Goal: Navigation & Orientation: Go to known website

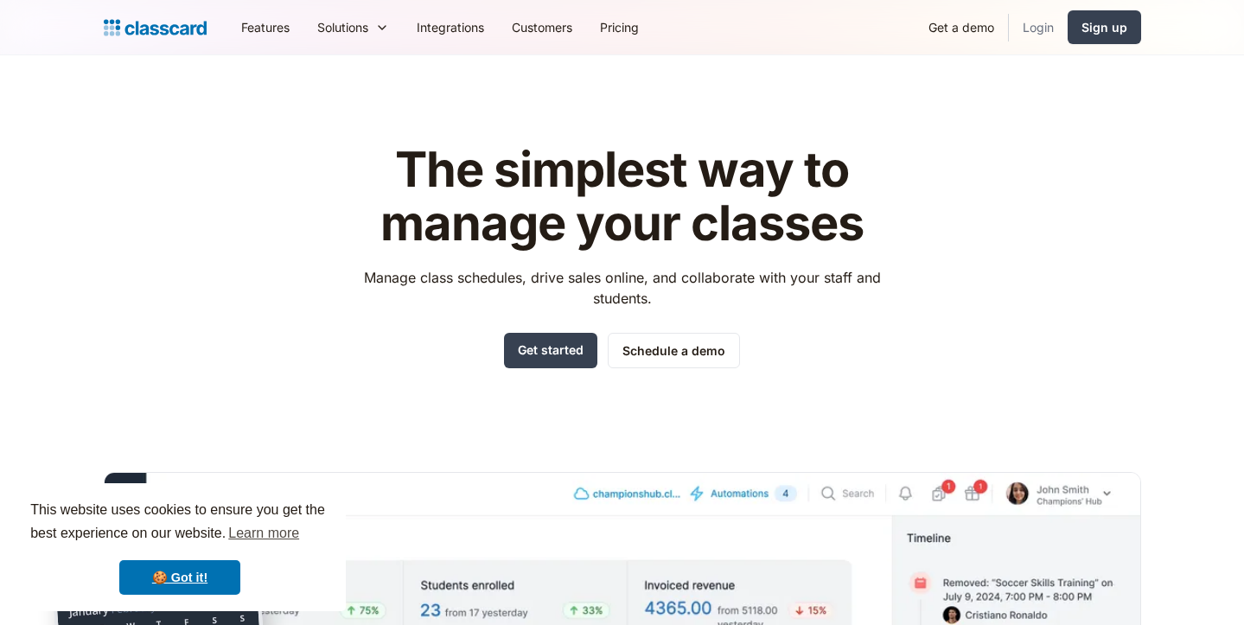
click at [1029, 30] on link "Login" at bounding box center [1038, 27] width 59 height 39
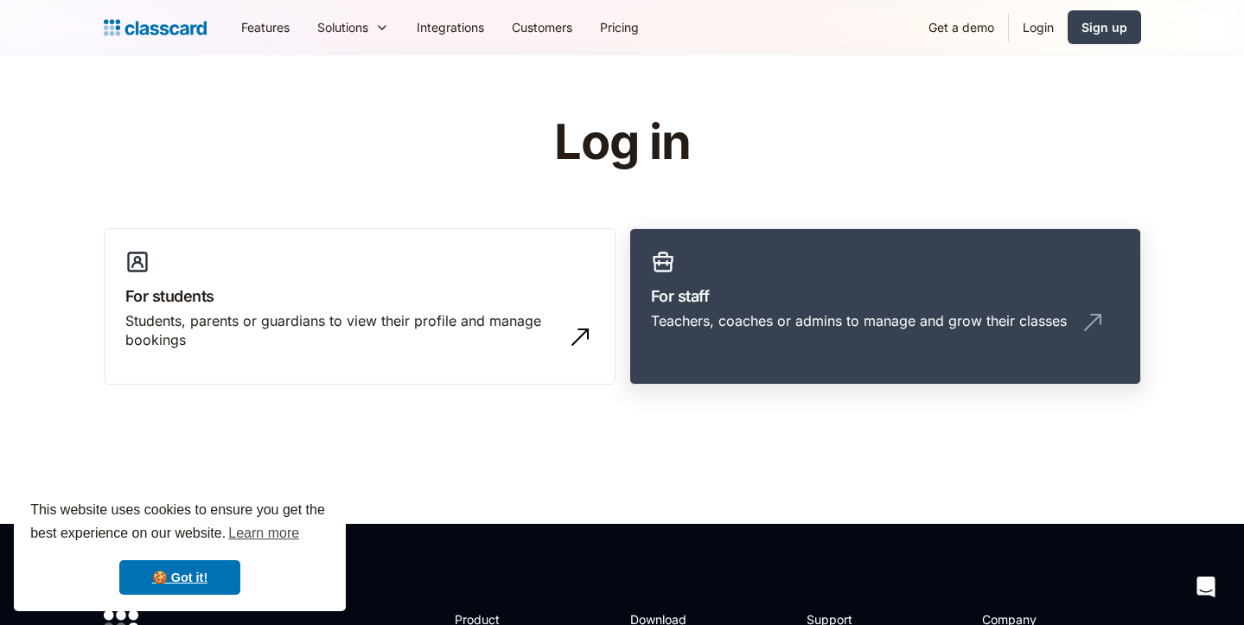
click at [698, 305] on h3 "For staff" at bounding box center [885, 295] width 468 height 23
